Goal: Register for event/course

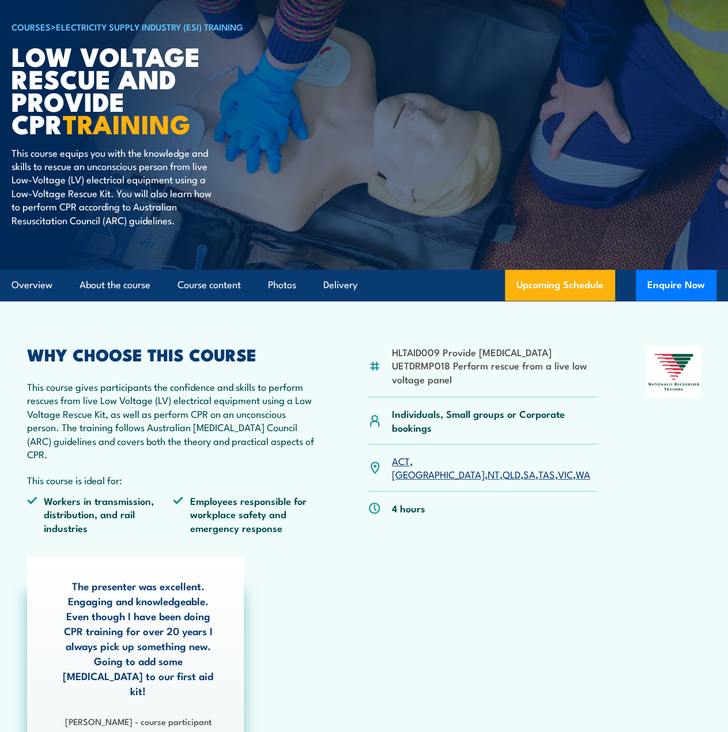
scroll to position [115, 0]
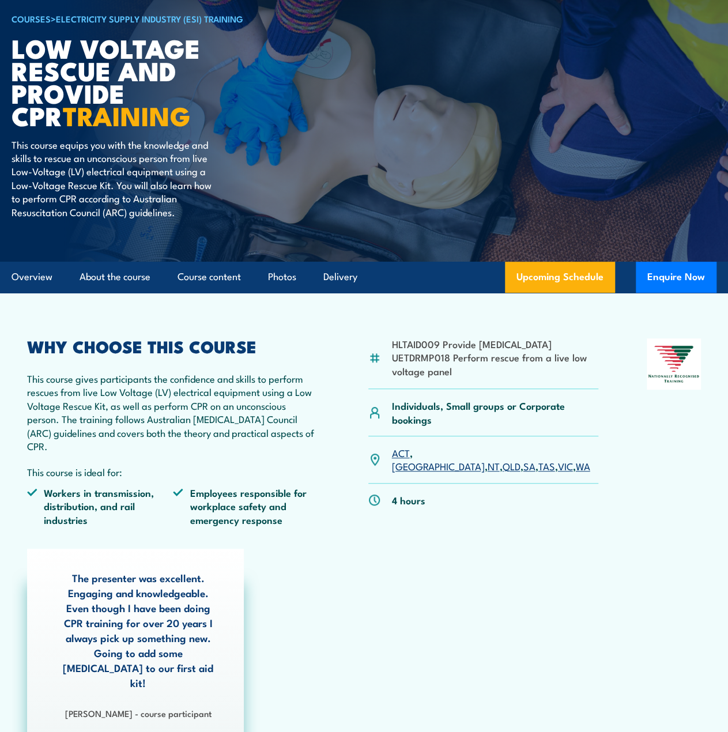
click at [502, 468] on link "QLD" at bounding box center [511, 466] width 18 height 14
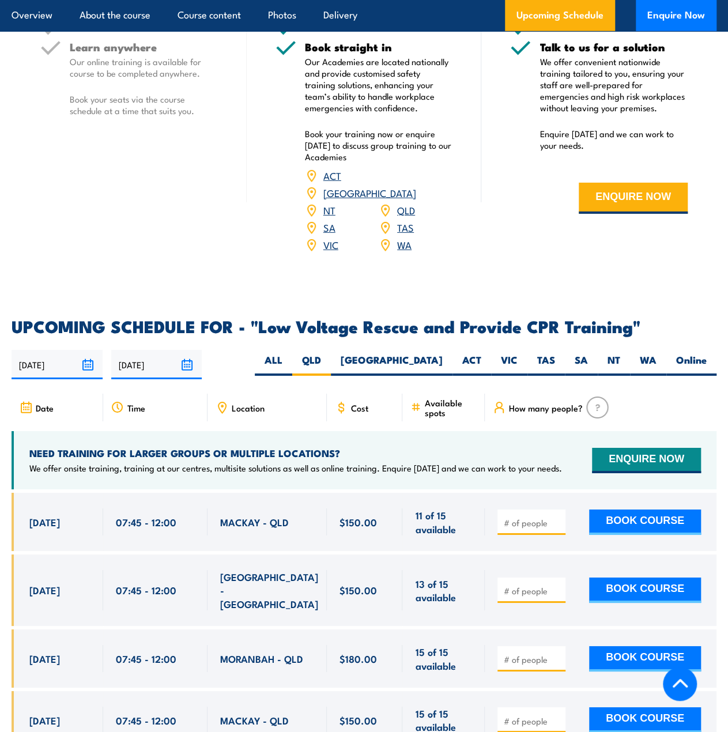
scroll to position [1843, 0]
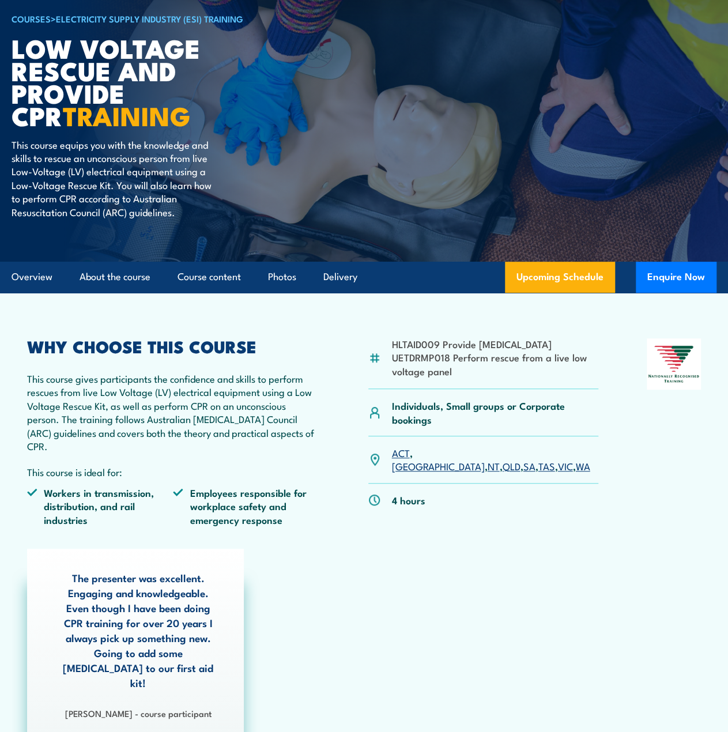
drag, startPoint x: 169, startPoint y: 446, endPoint x: 115, endPoint y: 468, distance: 58.4
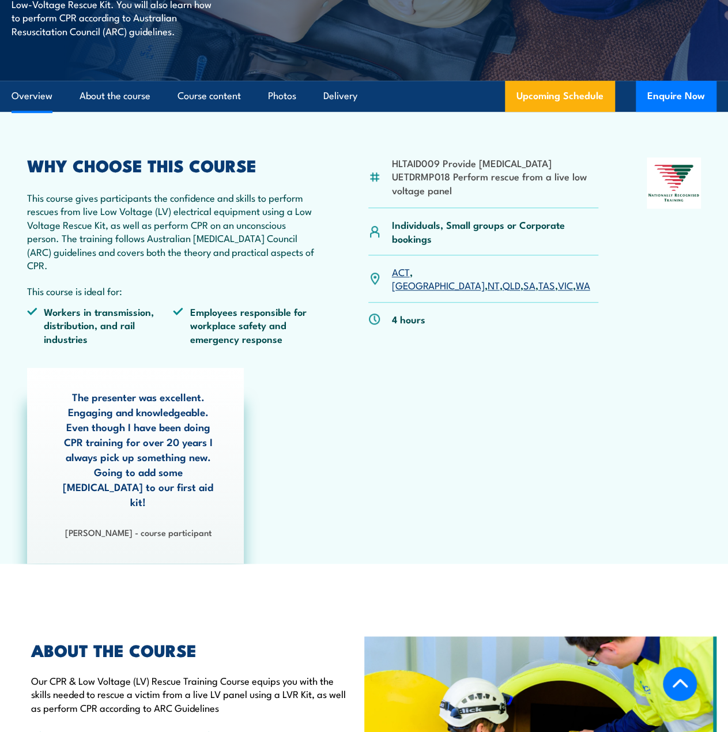
scroll to position [288, 0]
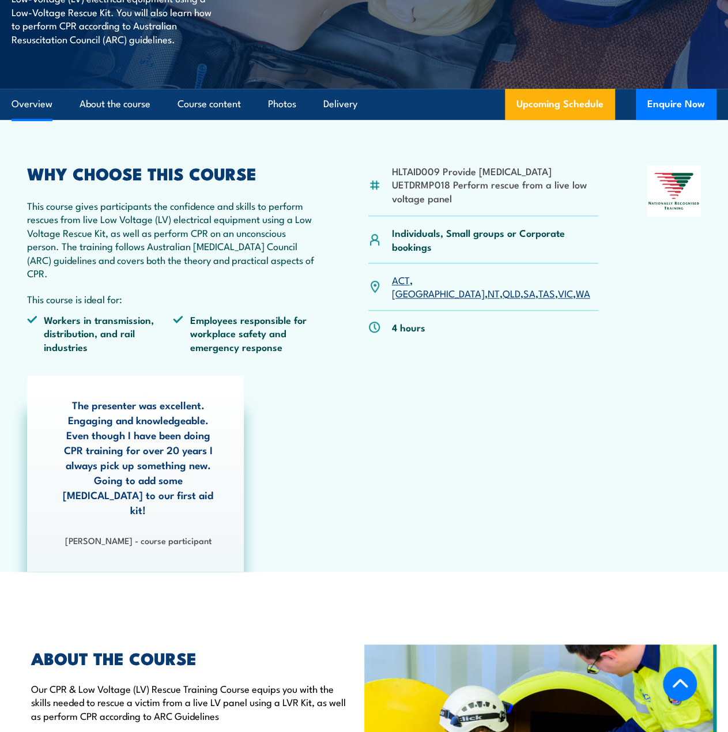
click at [502, 295] on link "QLD" at bounding box center [511, 293] width 18 height 14
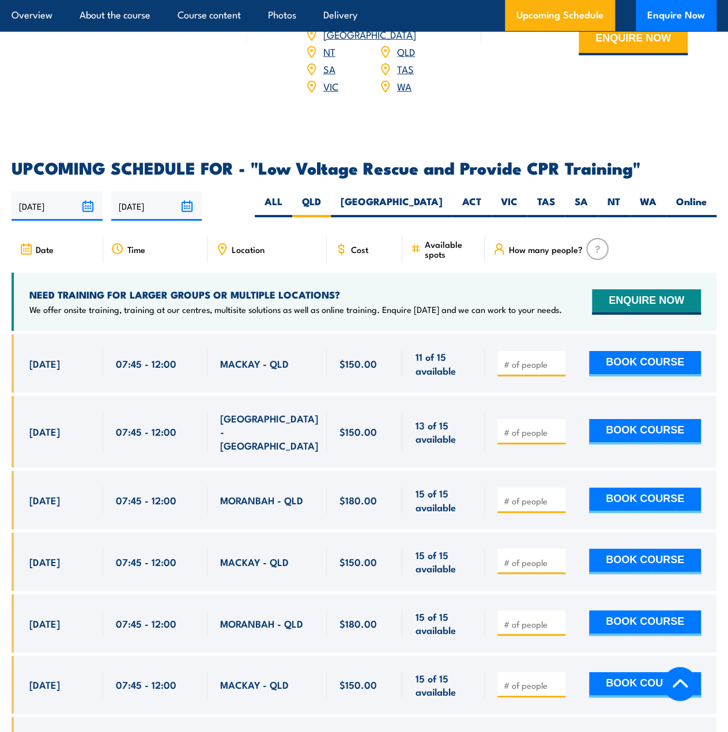
scroll to position [1882, 0]
